Goal: Task Accomplishment & Management: Use online tool/utility

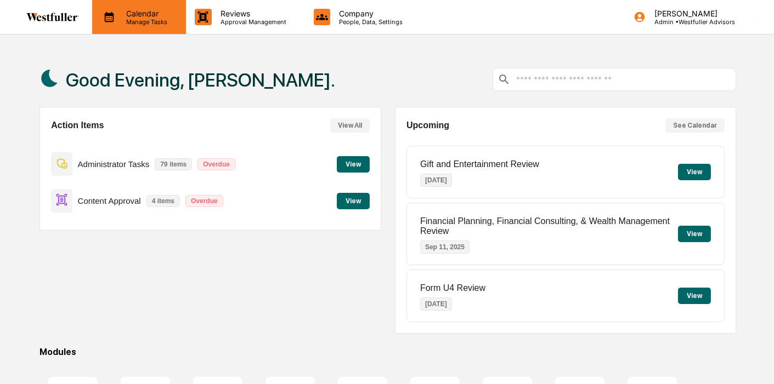
click at [107, 20] on icon at bounding box center [109, 17] width 9 height 10
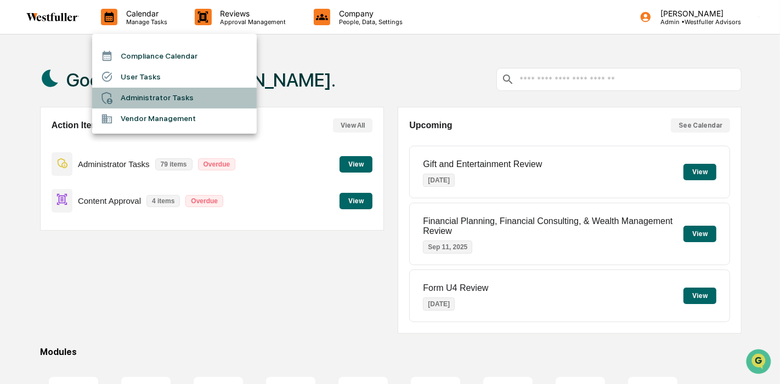
click at [136, 94] on li "Administrator Tasks" at bounding box center [174, 98] width 165 height 21
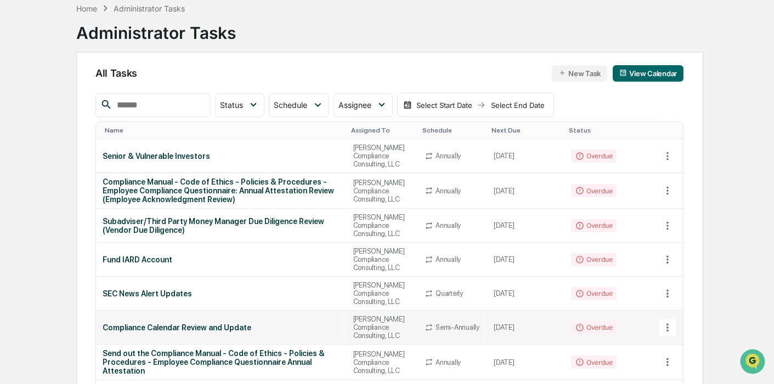
scroll to position [122, 0]
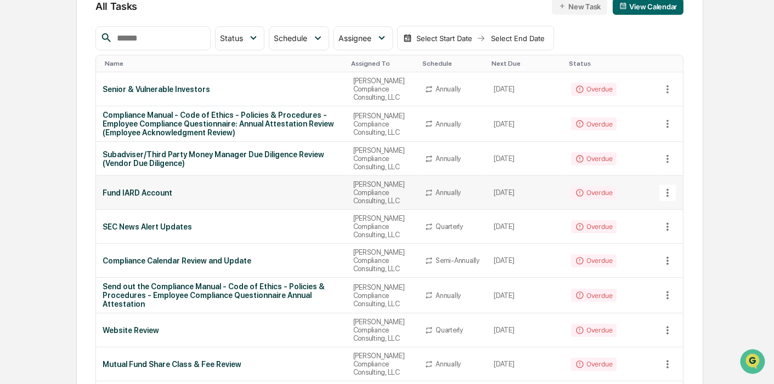
click at [189, 182] on td "Fund IARD Account" at bounding box center [221, 193] width 251 height 34
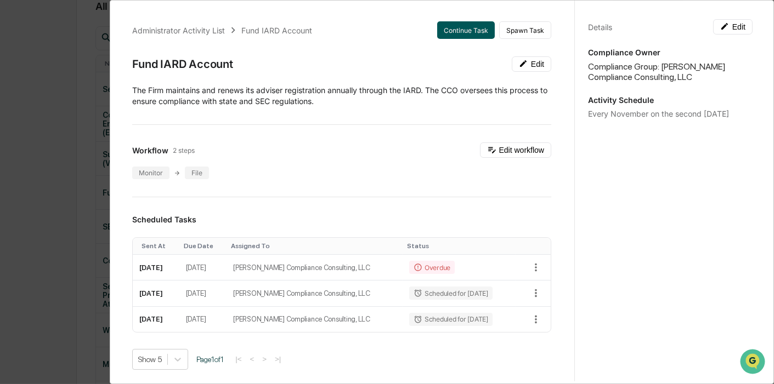
click at [456, 29] on button "Continue Task" at bounding box center [466, 30] width 58 height 18
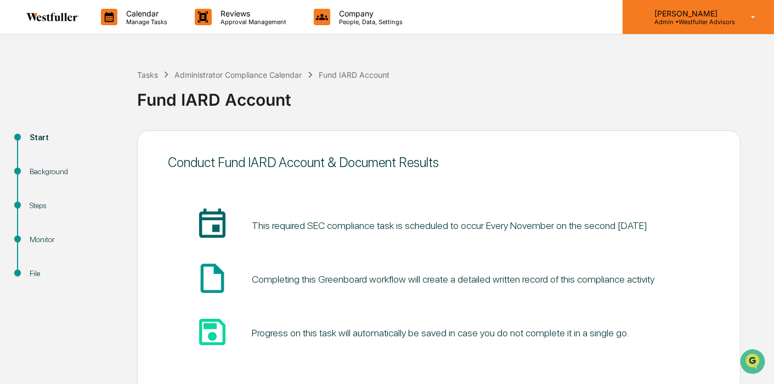
click at [695, 22] on p "Admin • Westfuller Advisors" at bounding box center [689, 22] width 89 height 8
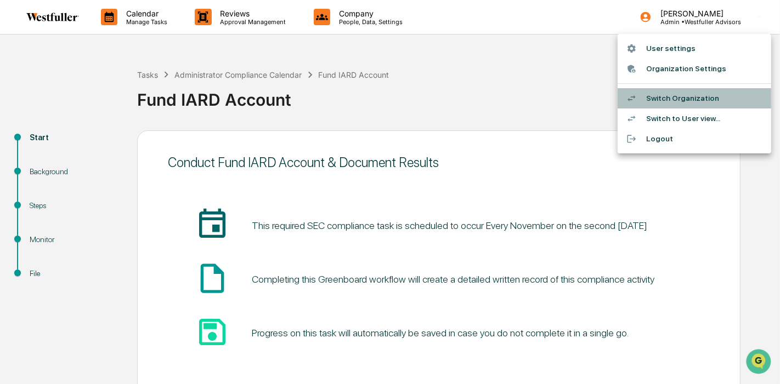
click at [692, 106] on li "Switch Organization" at bounding box center [694, 98] width 154 height 20
